Goal: Task Accomplishment & Management: Manage account settings

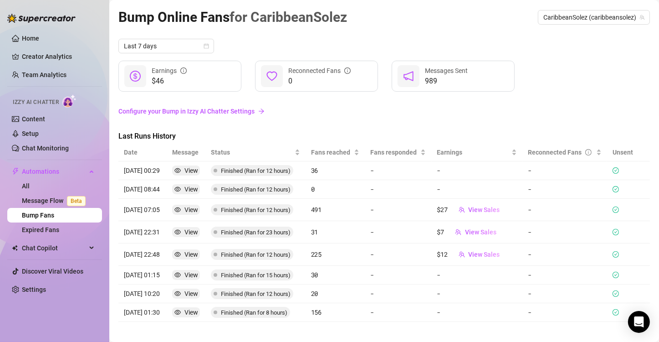
click at [242, 112] on link "Configure your Bump in Izzy AI Chatter Settings" at bounding box center [383, 111] width 531 height 10
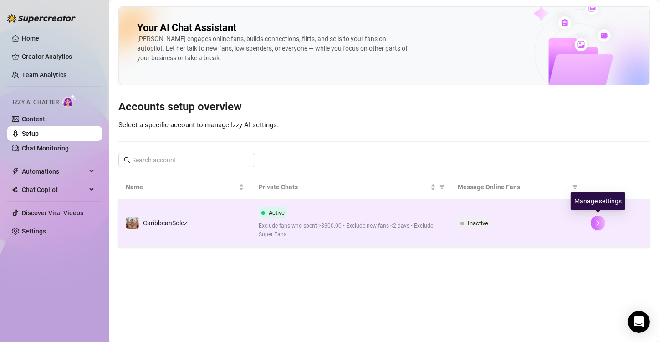
click at [600, 220] on icon "right" at bounding box center [598, 223] width 6 height 6
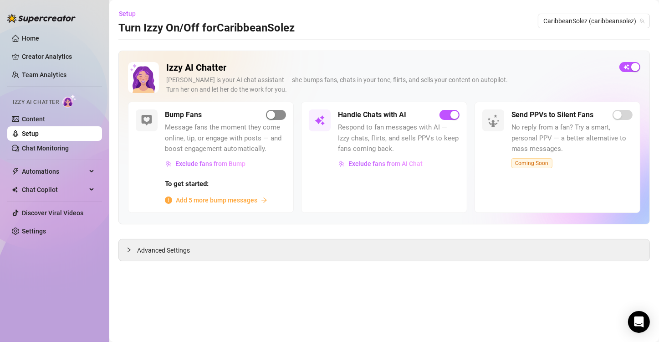
click at [281, 115] on span "button" at bounding box center [276, 115] width 20 height 10
click at [222, 200] on span "Add 5 more bump messages" at bounding box center [217, 200] width 82 height 10
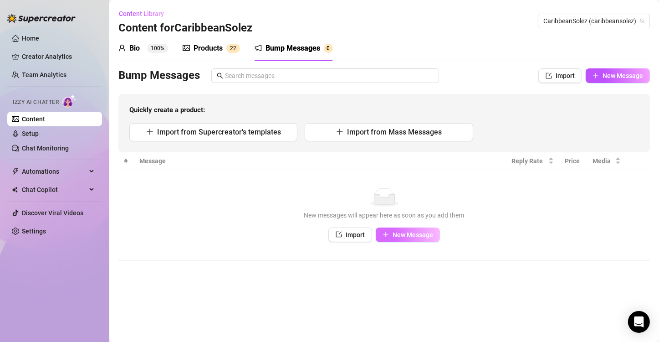
click at [405, 228] on button "New Message" at bounding box center [408, 234] width 64 height 15
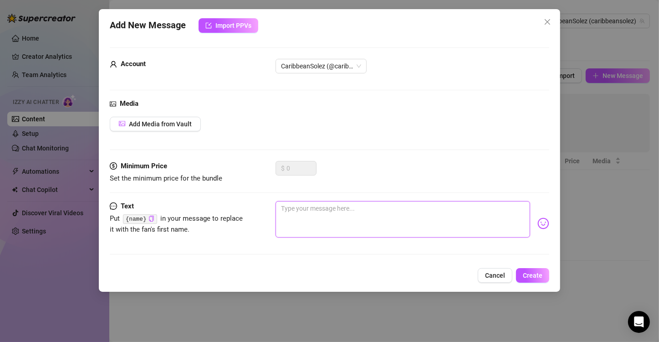
click at [304, 209] on textarea at bounding box center [403, 219] width 255 height 36
paste textarea "I’m online and feeling extra naughty 😈 If you’re reading this, it means you’re …"
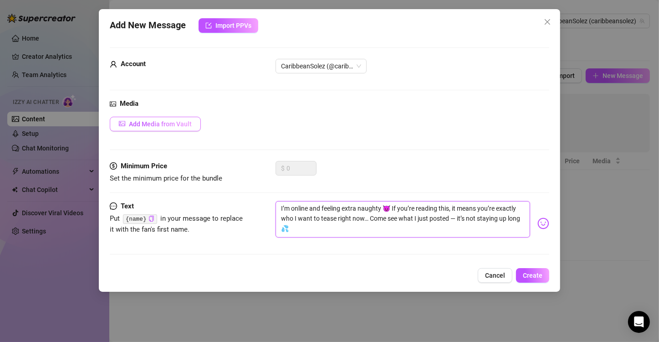
type textarea "I’m online and feeling extra naughty 😈 If you’re reading this, it means you’re …"
click at [184, 125] on span "Add Media from Vault" at bounding box center [160, 123] width 63 height 7
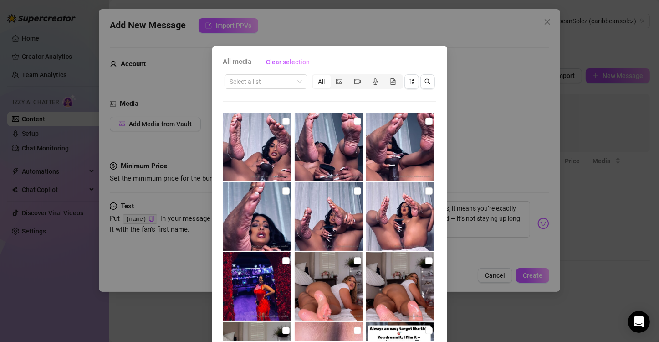
scroll to position [98, 0]
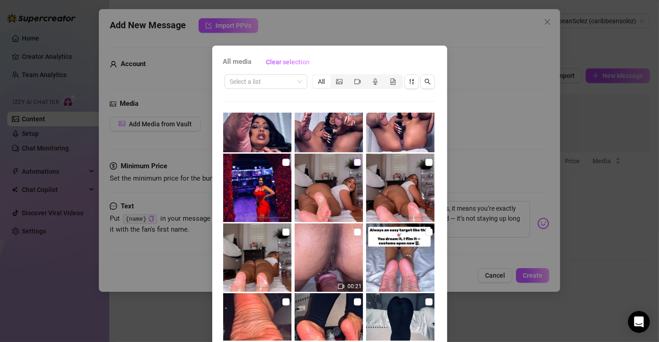
click at [354, 159] on input "checkbox" at bounding box center [357, 161] width 7 height 7
checkbox input "true"
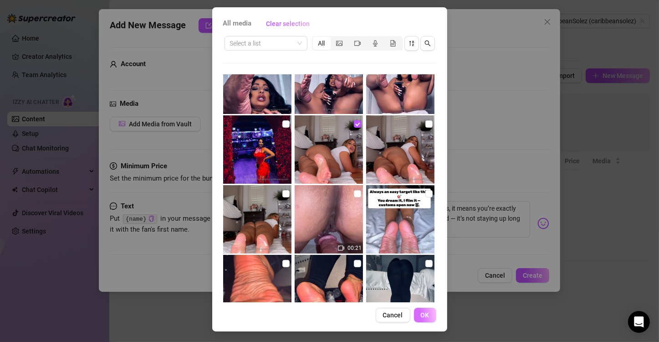
click at [419, 320] on button "OK" at bounding box center [425, 314] width 22 height 15
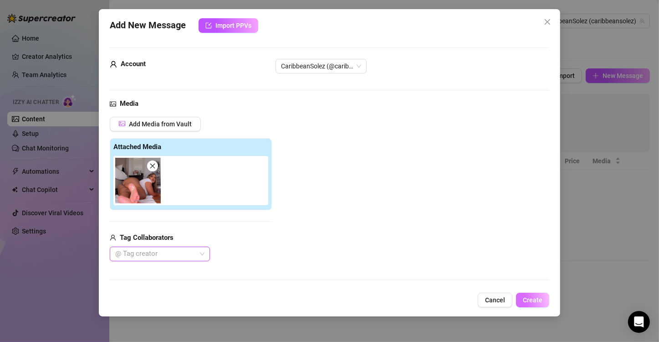
click at [536, 301] on span "Create" at bounding box center [533, 299] width 20 height 7
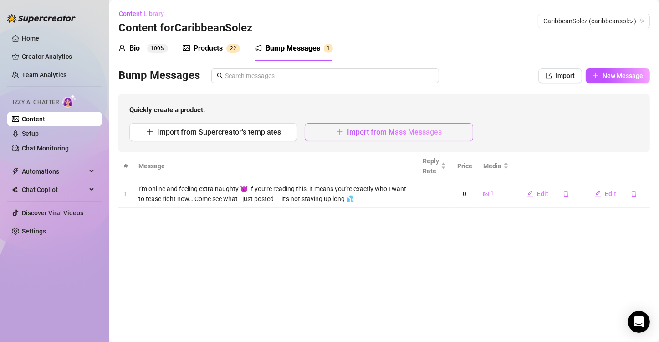
click at [344, 129] on button "Import from Mass Messages" at bounding box center [389, 132] width 168 height 18
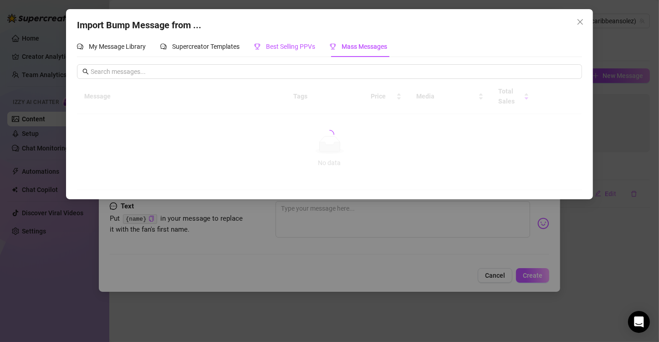
click at [287, 43] on span "Best Selling PPVs" at bounding box center [290, 46] width 49 height 7
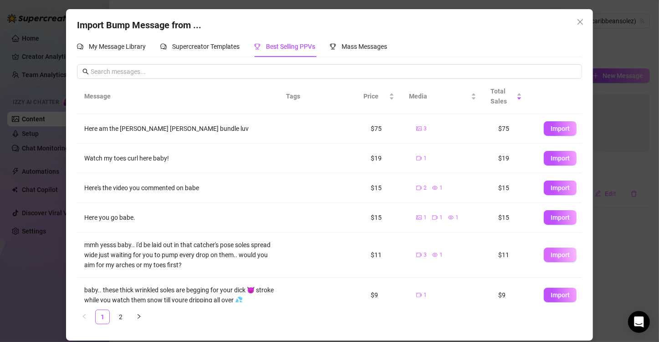
click at [552, 253] on span "Import" at bounding box center [560, 254] width 19 height 7
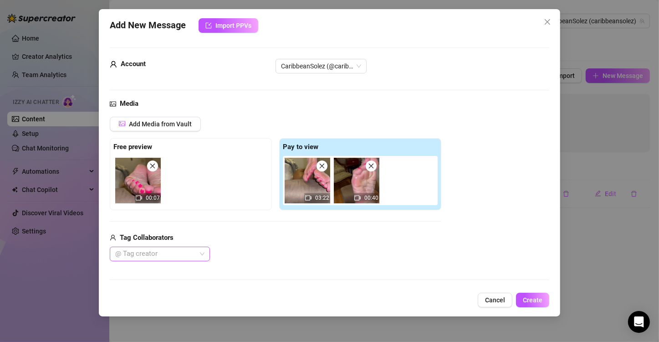
click at [178, 248] on div at bounding box center [155, 253] width 87 height 13
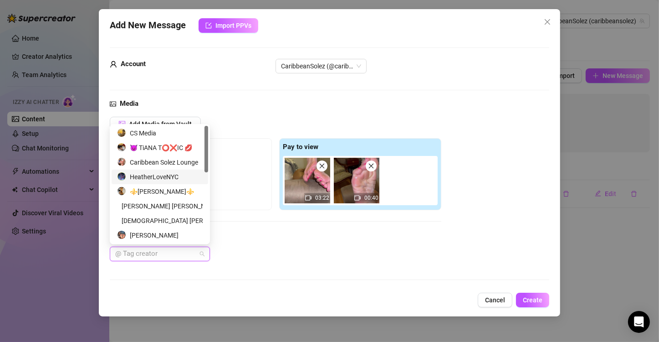
click at [136, 135] on div "CS Media" at bounding box center [160, 133] width 86 height 10
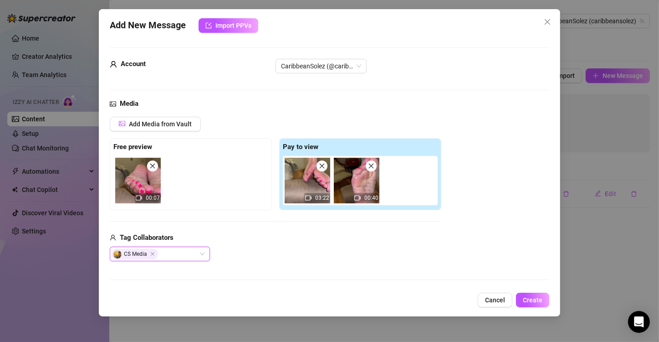
click at [233, 255] on div "CS Media CS Media" at bounding box center [276, 253] width 332 height 15
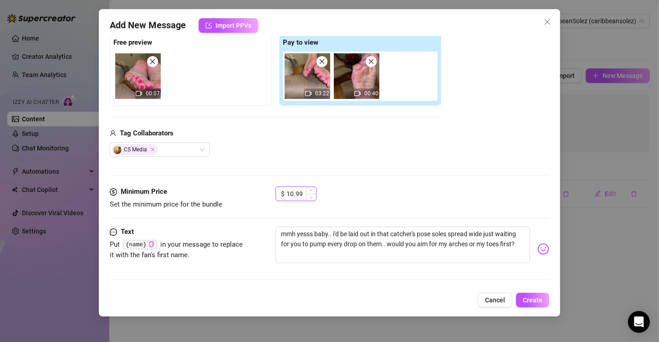
drag, startPoint x: 294, startPoint y: 192, endPoint x: 283, endPoint y: 192, distance: 10.9
click at [283, 192] on div "$ 10.99" at bounding box center [296, 193] width 41 height 15
type input "9.99"
click at [535, 302] on span "Create" at bounding box center [533, 299] width 20 height 7
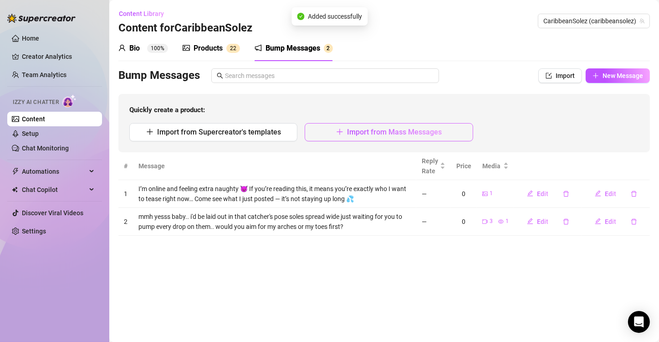
click at [351, 138] on button "Import from Mass Messages" at bounding box center [389, 132] width 168 height 18
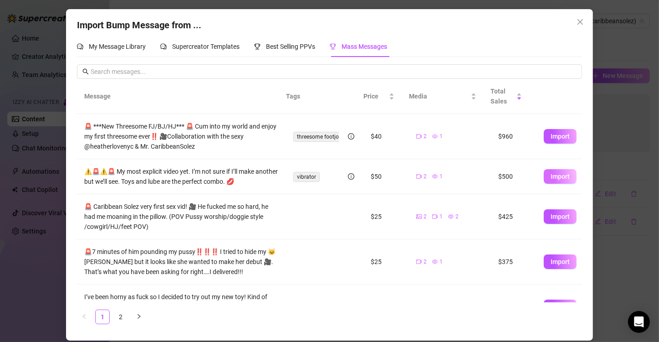
click at [555, 176] on span "Import" at bounding box center [560, 176] width 19 height 7
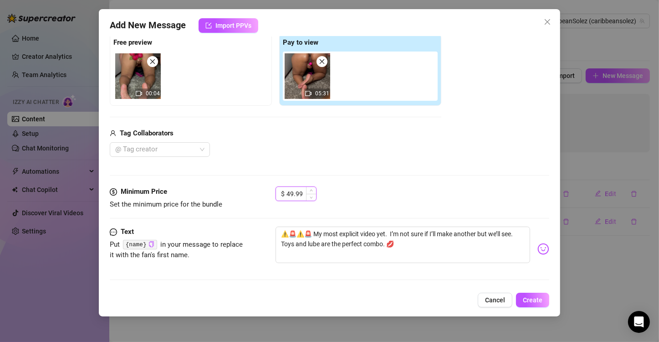
drag, startPoint x: 292, startPoint y: 191, endPoint x: 281, endPoint y: 189, distance: 10.6
click at [281, 189] on div "$ 49.99" at bounding box center [296, 193] width 41 height 15
type input "24.99"
click at [532, 301] on span "Create" at bounding box center [533, 299] width 20 height 7
